Goal: Task Accomplishment & Management: Use online tool/utility

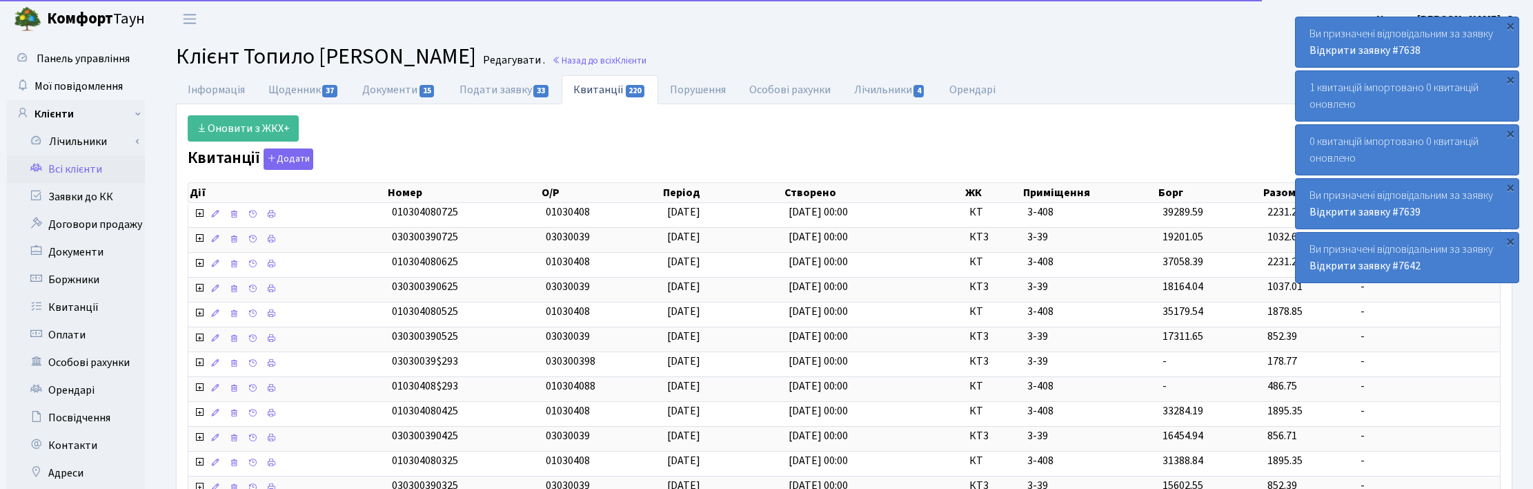
select select "25"
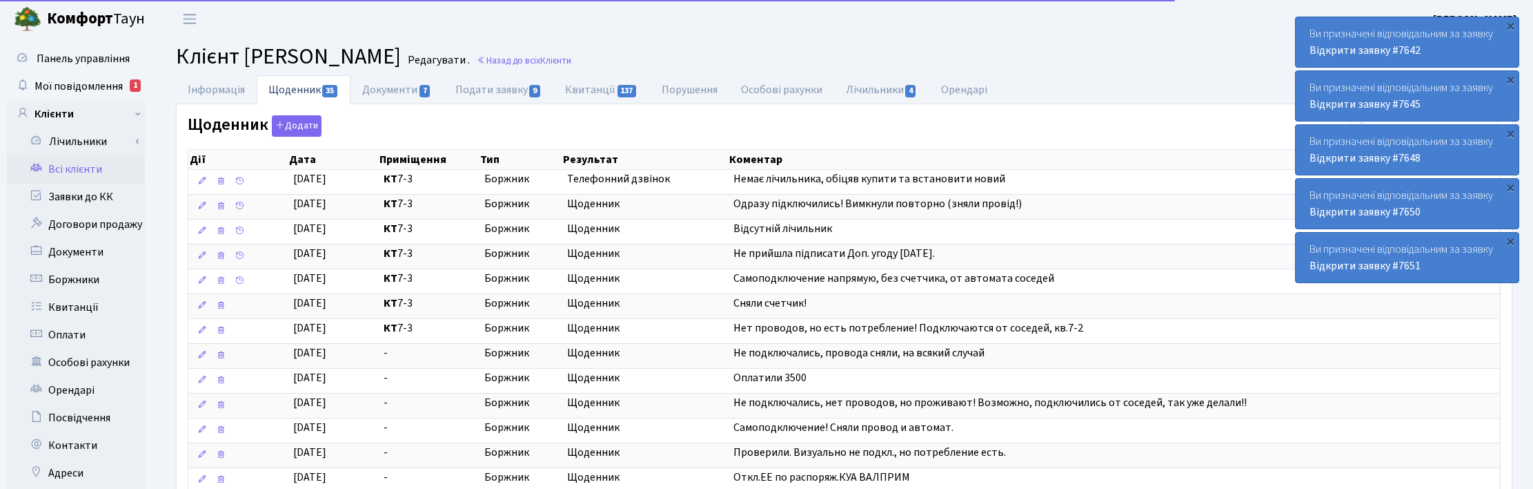
select select "25"
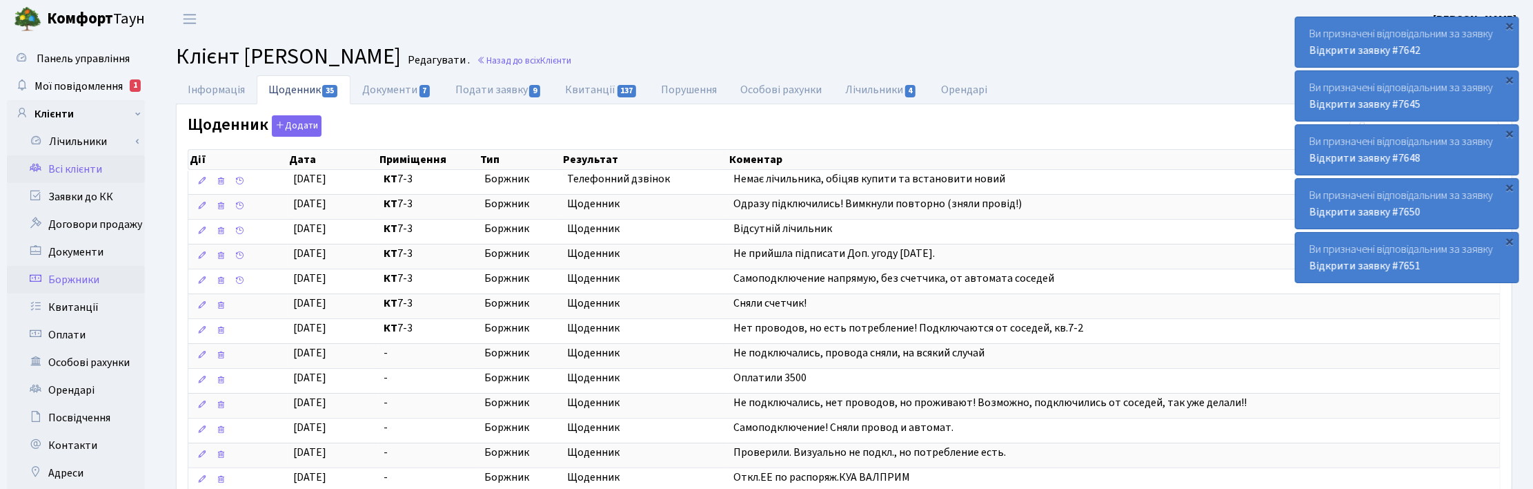
click at [73, 270] on link "Боржники" at bounding box center [76, 280] width 138 height 28
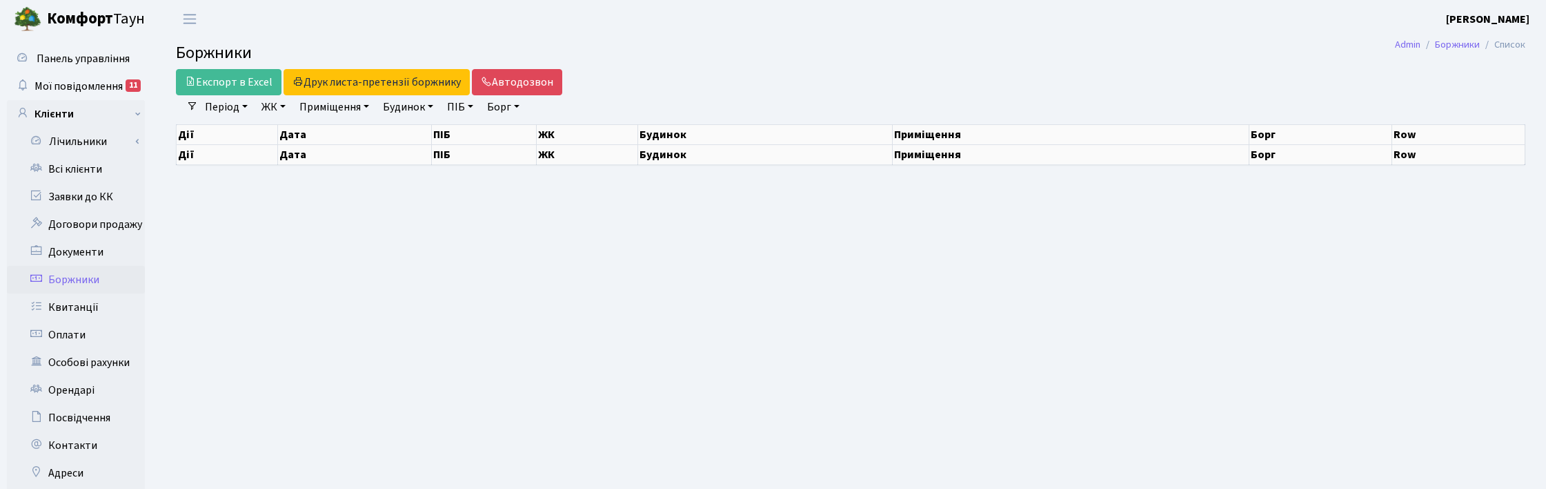
select select
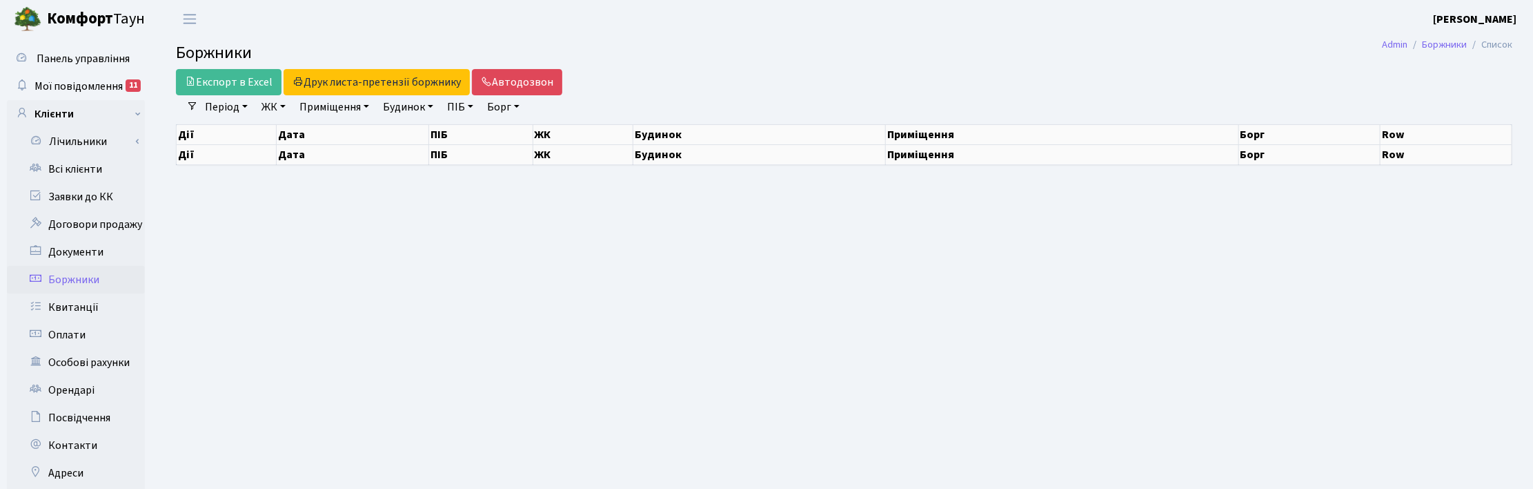
select select "25"
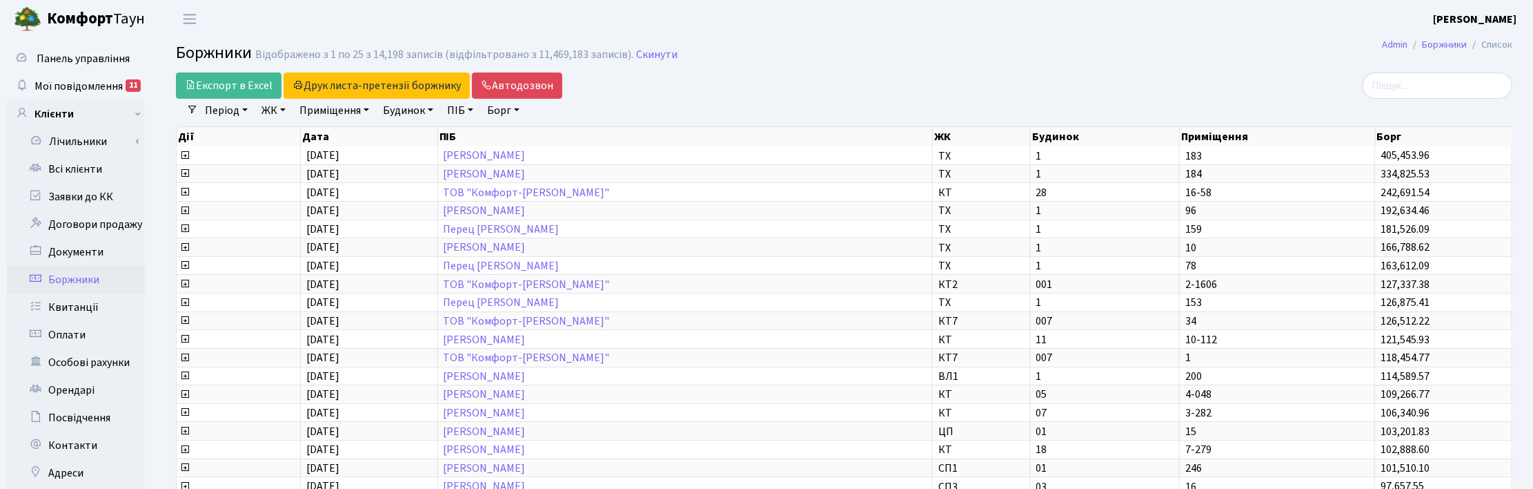
click at [277, 109] on link "ЖК" at bounding box center [273, 110] width 35 height 23
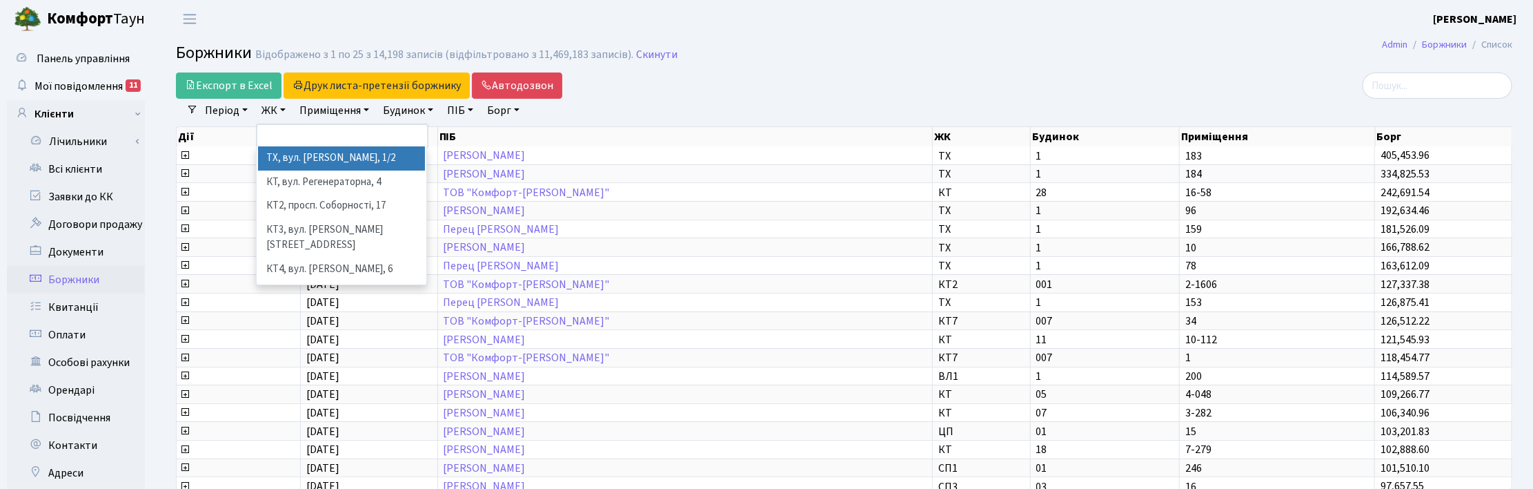
click at [284, 157] on li "ТХ, вул. Ділова, 1/2" at bounding box center [341, 158] width 167 height 24
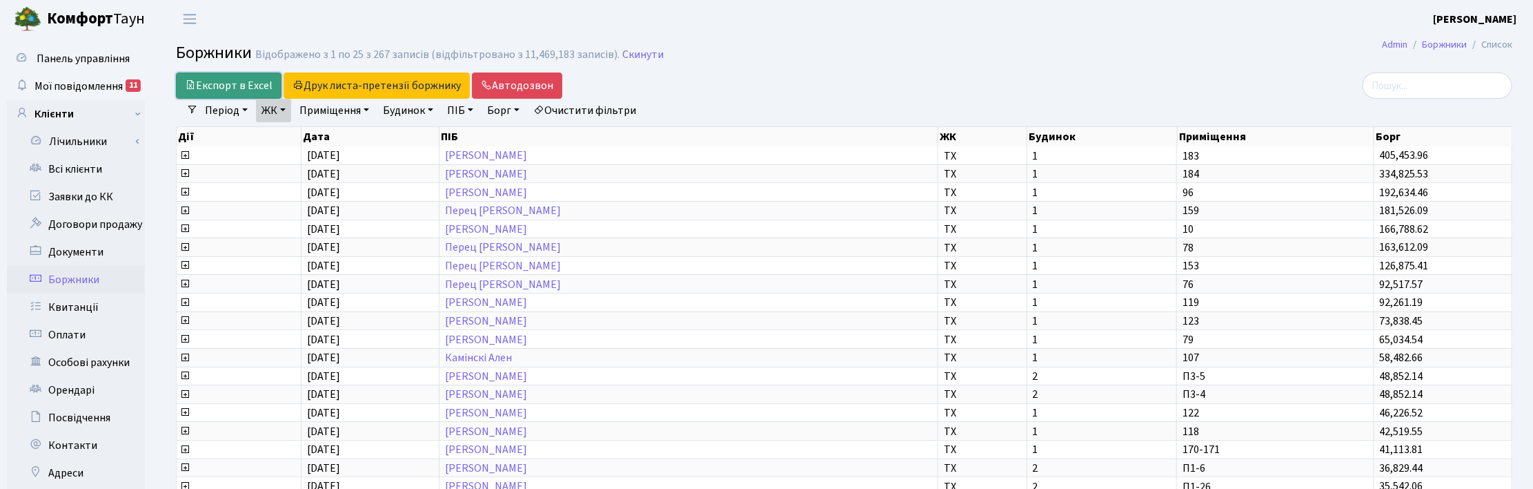
click at [255, 83] on link "Експорт в Excel" at bounding box center [229, 85] width 106 height 26
drag, startPoint x: 1135, startPoint y: 49, endPoint x: 1174, endPoint y: 36, distance: 40.8
click at [1135, 49] on h2 "Боржники Відображено з 1 по 25 з 267 записів (відфільтровано з 11,469,183 запис…" at bounding box center [844, 54] width 1337 height 23
